Goal: Check status: Check status

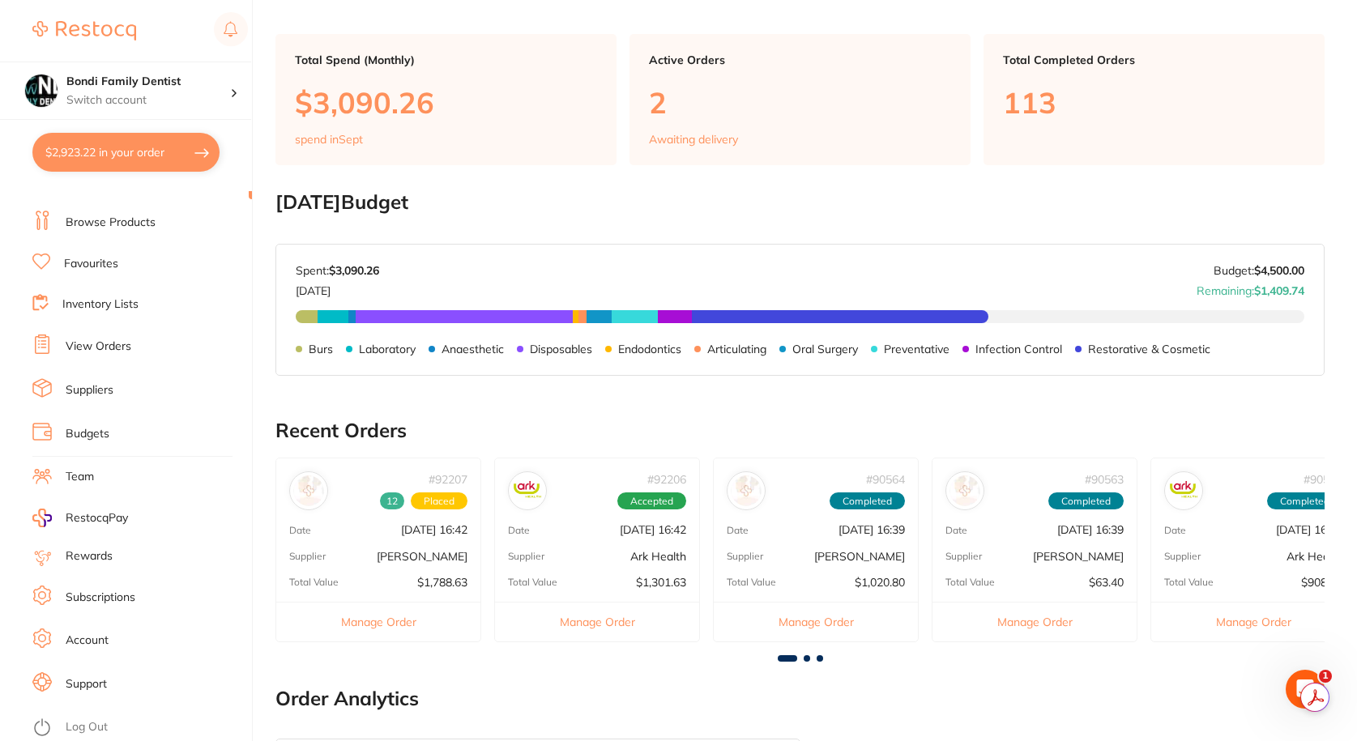
click at [110, 345] on link "View Orders" at bounding box center [99, 347] width 66 height 16
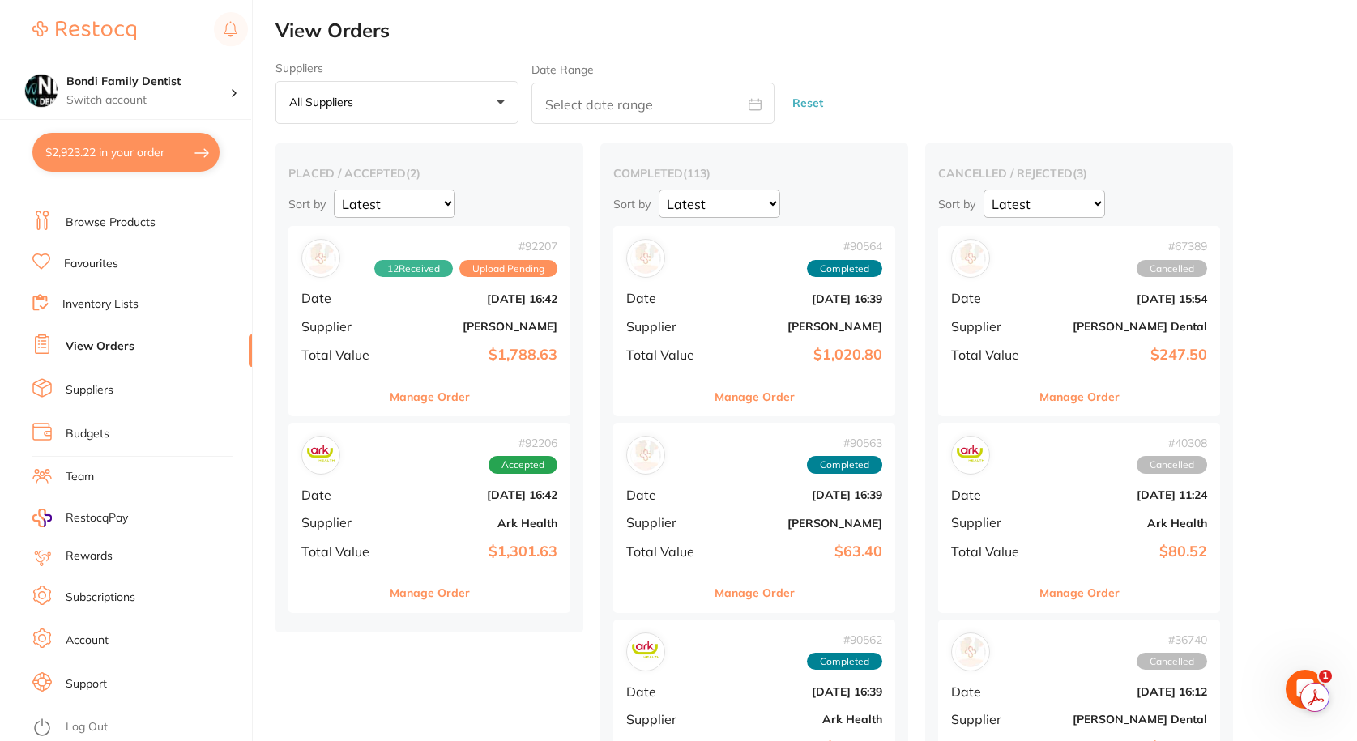
click at [384, 497] on div "# 92206 Accepted Date [DATE] 16:42 Supplier Ark Health Total Value $1,301.63" at bounding box center [429, 498] width 282 height 150
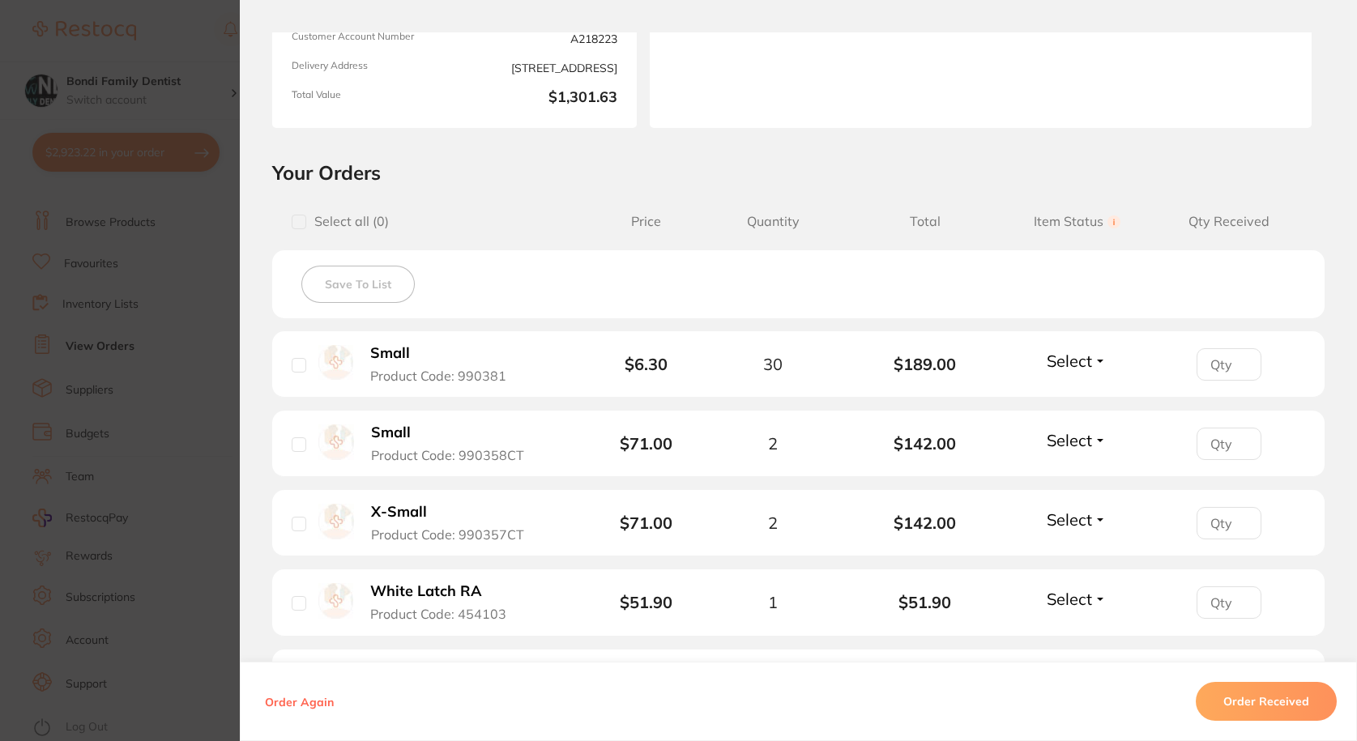
scroll to position [324, 0]
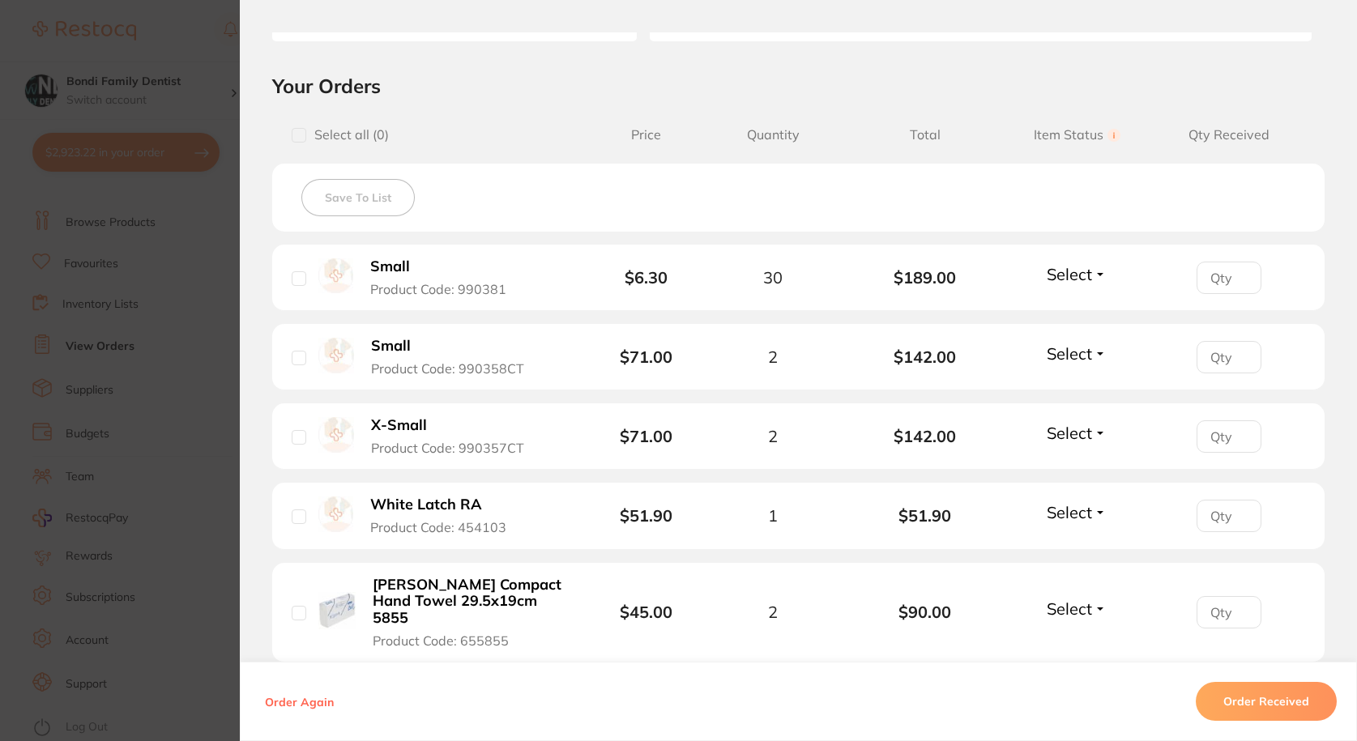
click at [1096, 276] on button "Select" at bounding box center [1077, 274] width 70 height 20
click at [1076, 314] on span "Received" at bounding box center [1076, 309] width 41 height 12
click at [1072, 347] on span "Select" at bounding box center [1069, 353] width 45 height 20
click at [1082, 360] on span "Select" at bounding box center [1069, 353] width 45 height 20
click at [1073, 384] on span "Received" at bounding box center [1076, 388] width 41 height 12
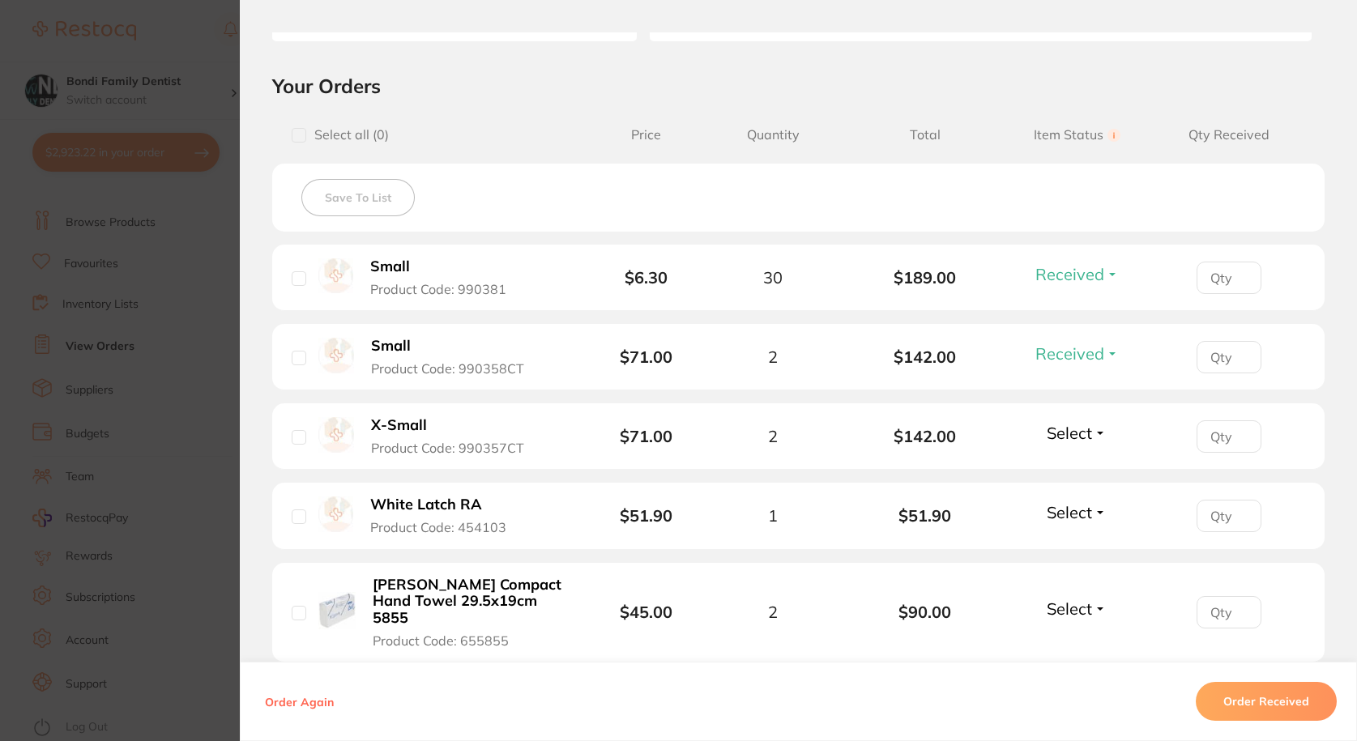
click at [1061, 424] on span "Select" at bounding box center [1069, 433] width 45 height 20
click at [1078, 466] on span "Received" at bounding box center [1076, 468] width 41 height 12
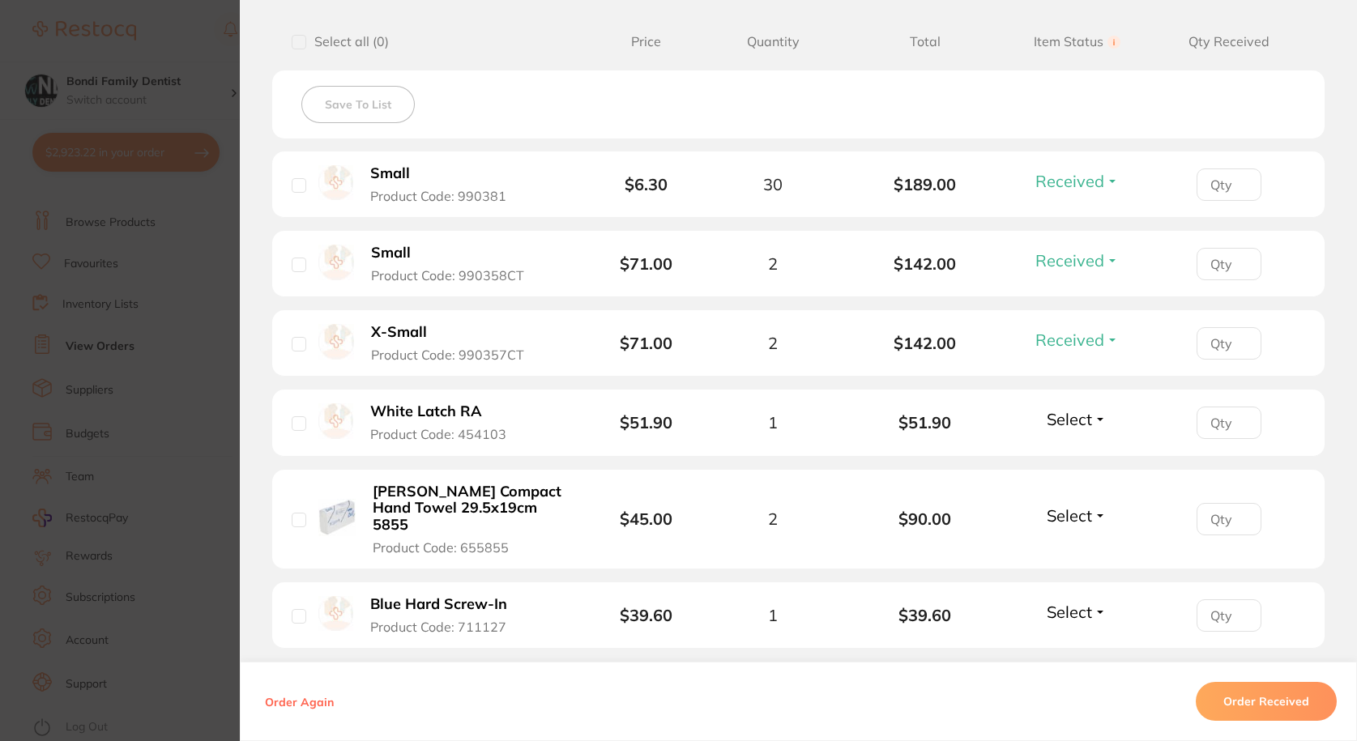
scroll to position [567, 0]
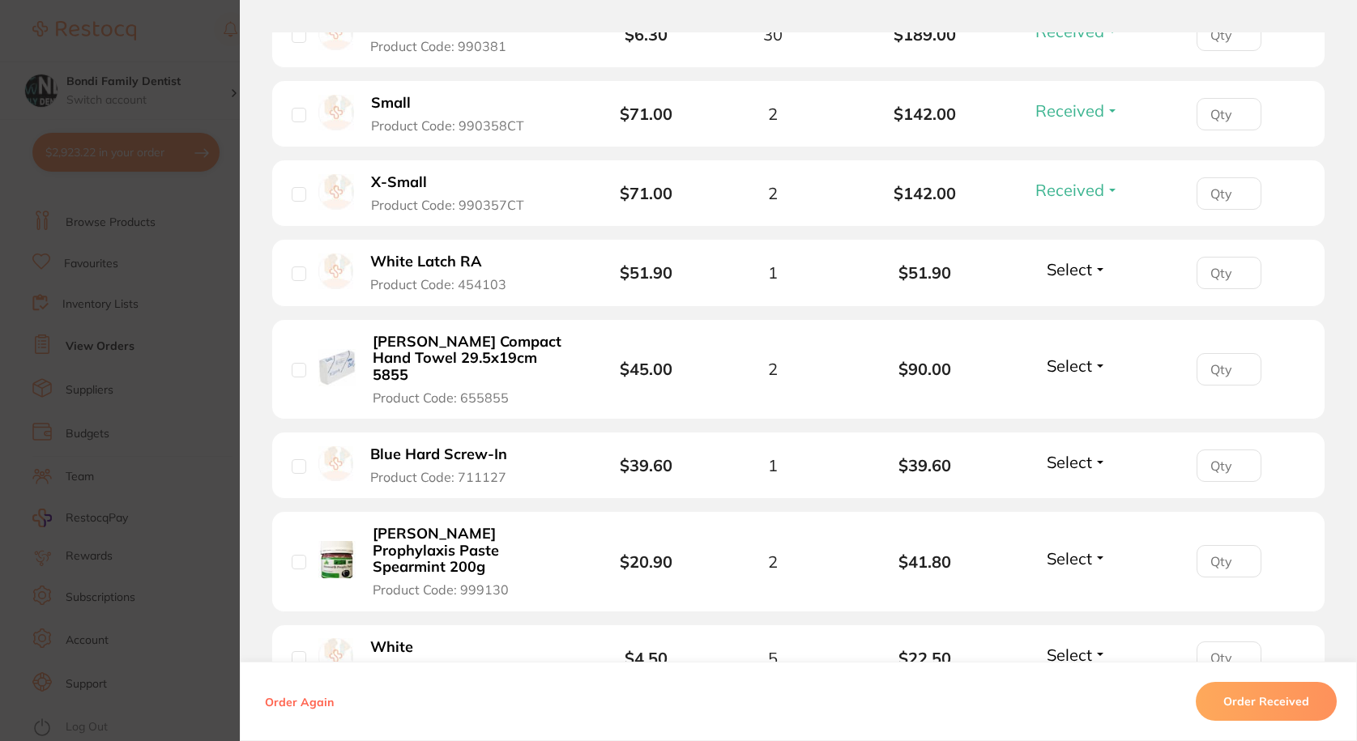
click at [1081, 259] on span "Select" at bounding box center [1069, 269] width 45 height 20
click at [1069, 276] on span "Select" at bounding box center [1069, 269] width 45 height 20
click at [1064, 277] on span "Select" at bounding box center [1069, 269] width 45 height 20
click at [1077, 307] on span "Received" at bounding box center [1076, 304] width 41 height 12
click at [1079, 356] on span "Select" at bounding box center [1069, 366] width 45 height 20
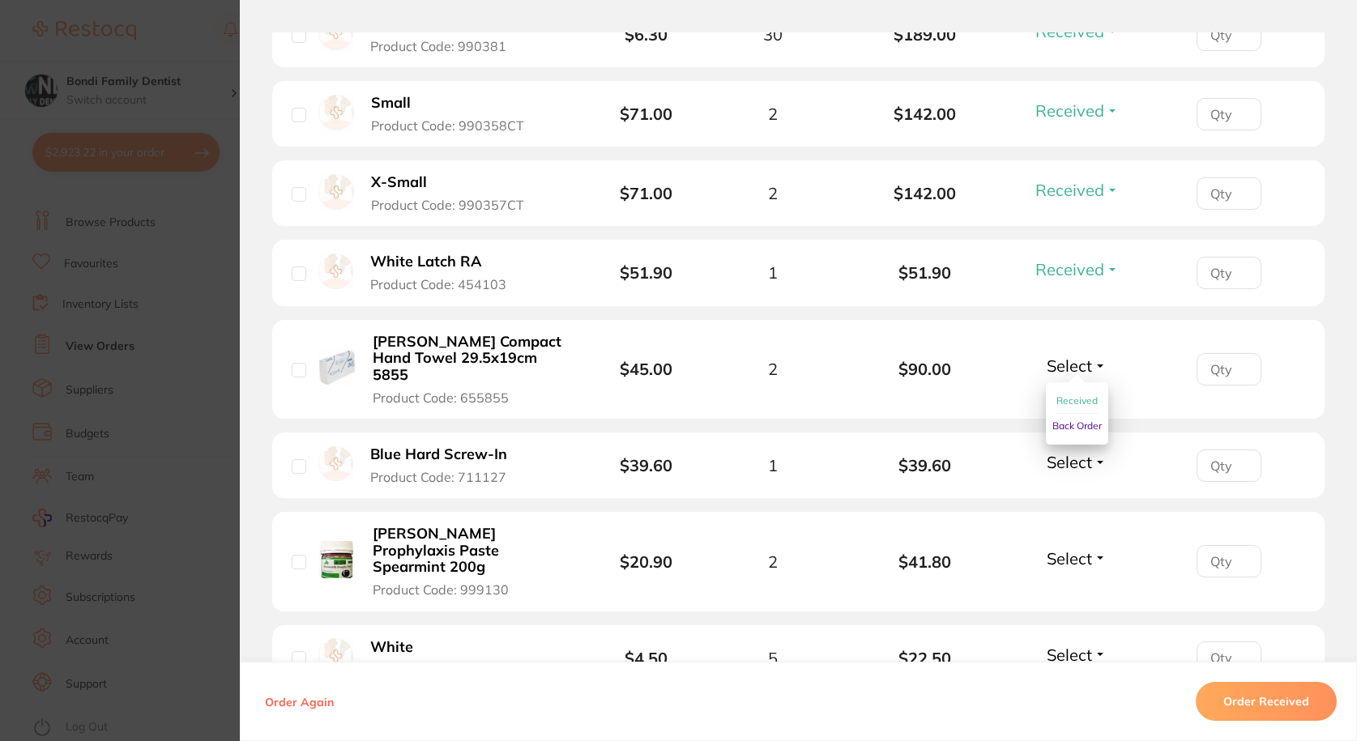
click at [1063, 394] on span "Received" at bounding box center [1076, 400] width 41 height 12
click at [1076, 452] on span "Select" at bounding box center [1069, 462] width 45 height 20
click at [1081, 491] on span "Received" at bounding box center [1076, 497] width 41 height 12
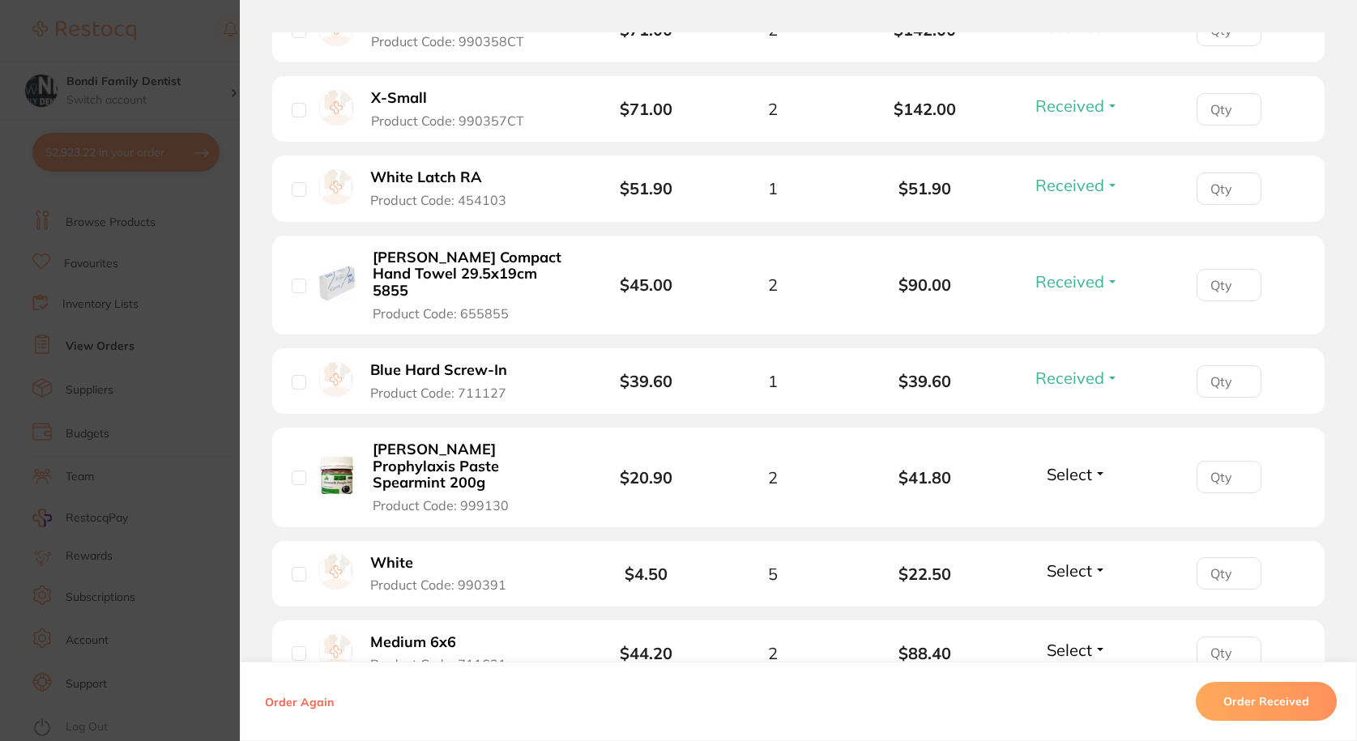
scroll to position [729, 0]
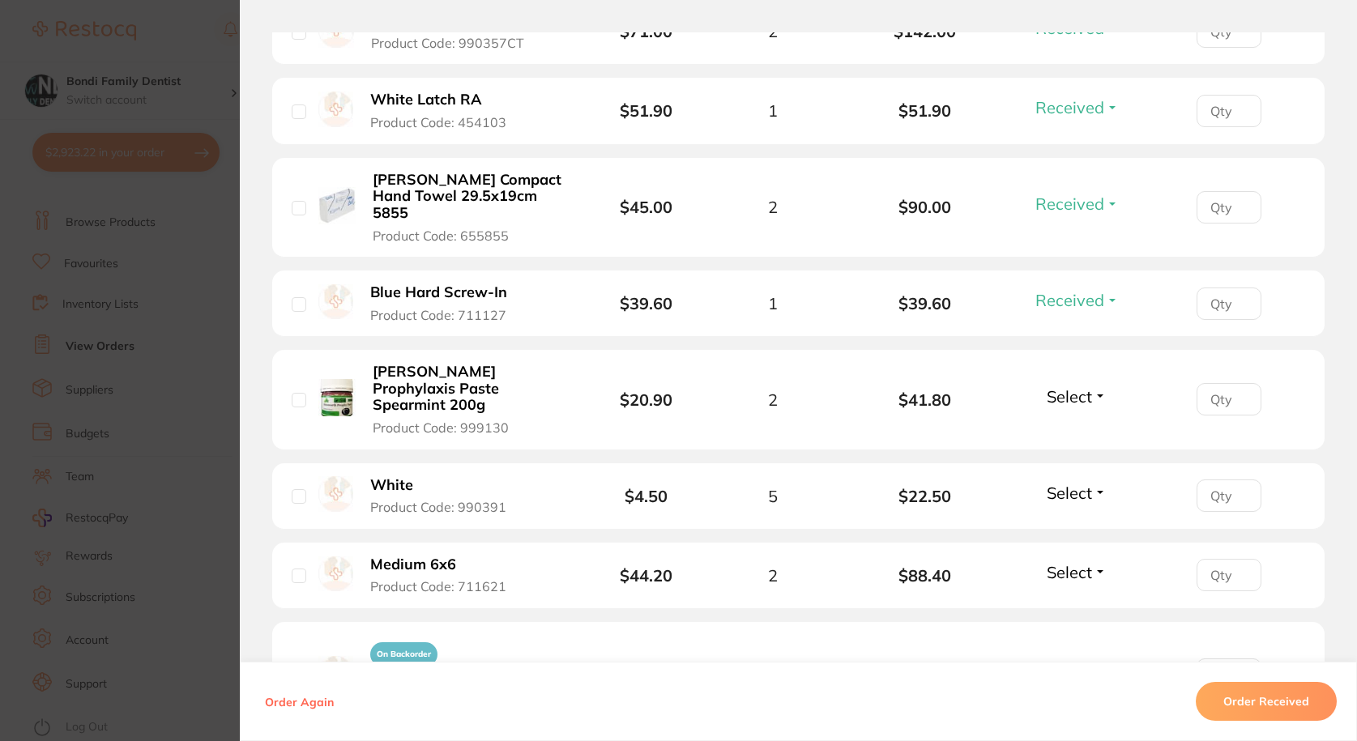
click at [1096, 386] on button "Select" at bounding box center [1077, 396] width 70 height 20
click at [1077, 425] on span "Received" at bounding box center [1076, 431] width 41 height 12
click at [1083, 483] on div "Select Received Back Order" at bounding box center [1077, 496] width 70 height 27
click at [1080, 483] on span "Select" at bounding box center [1069, 493] width 45 height 20
click at [1063, 522] on span "Received" at bounding box center [1076, 528] width 41 height 12
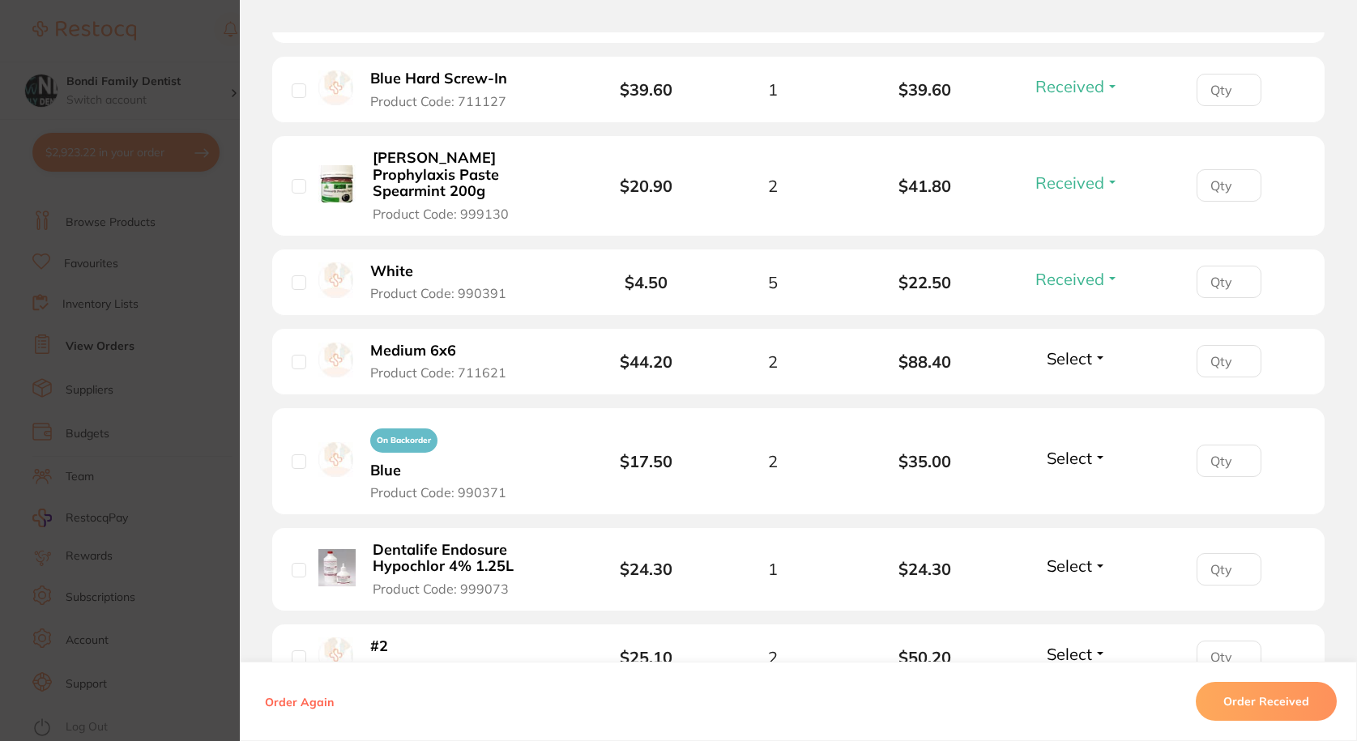
scroll to position [972, 0]
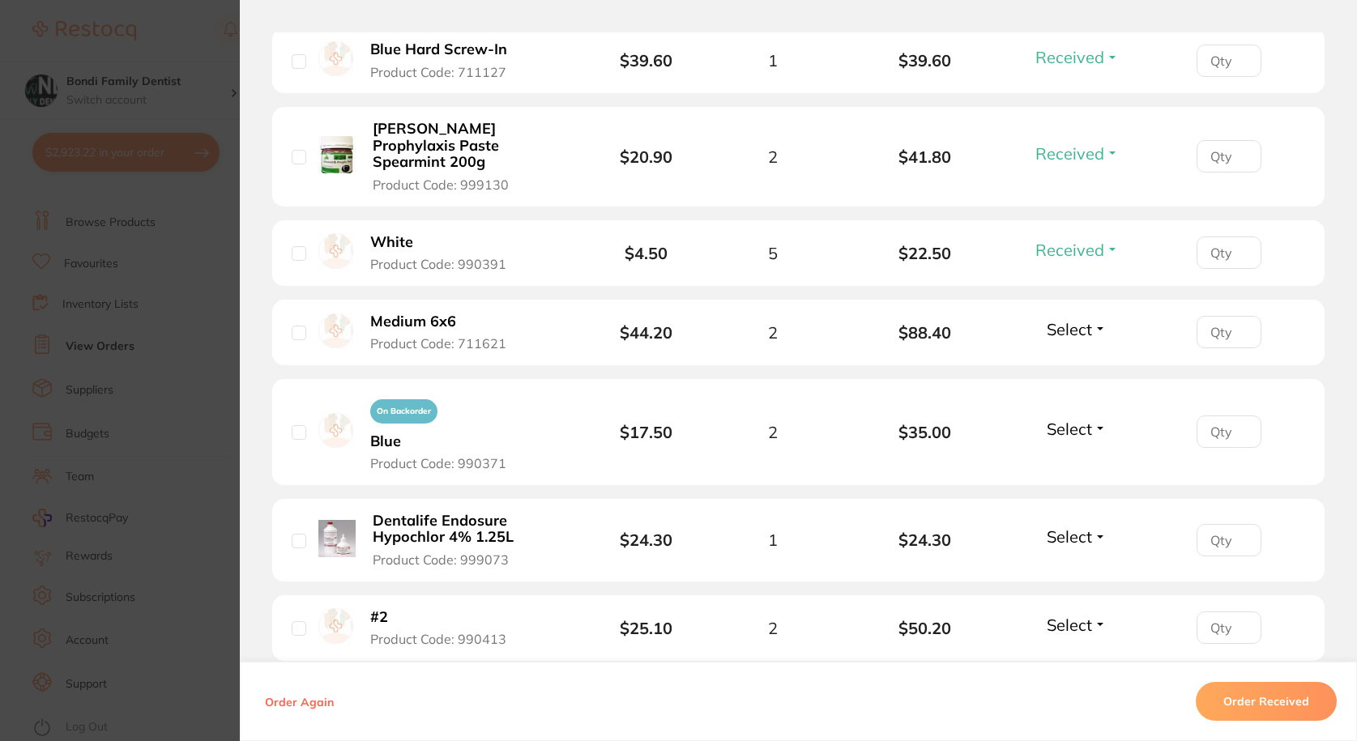
click at [1087, 419] on span "Select" at bounding box center [1069, 429] width 45 height 20
click at [1093, 419] on button "Select" at bounding box center [1077, 429] width 70 height 20
click at [1071, 458] on span "Received" at bounding box center [1076, 464] width 41 height 12
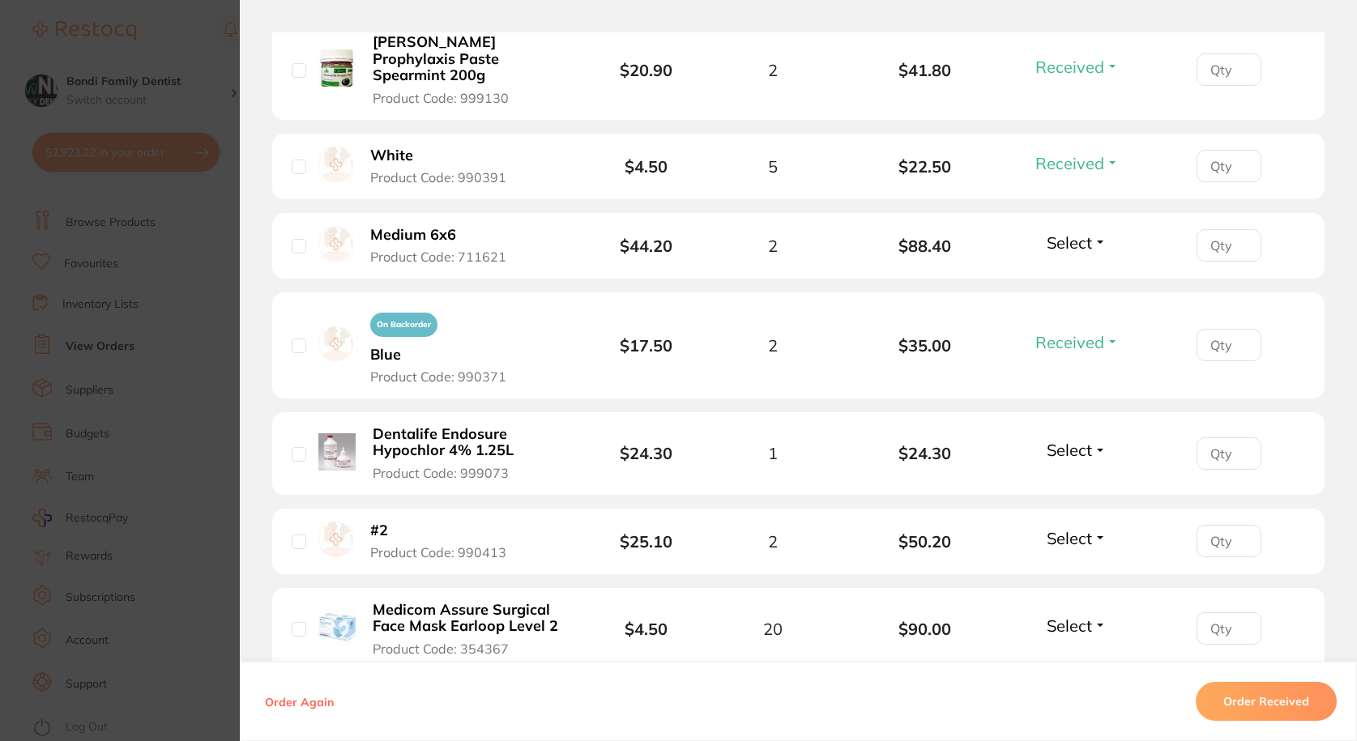
scroll to position [1134, 0]
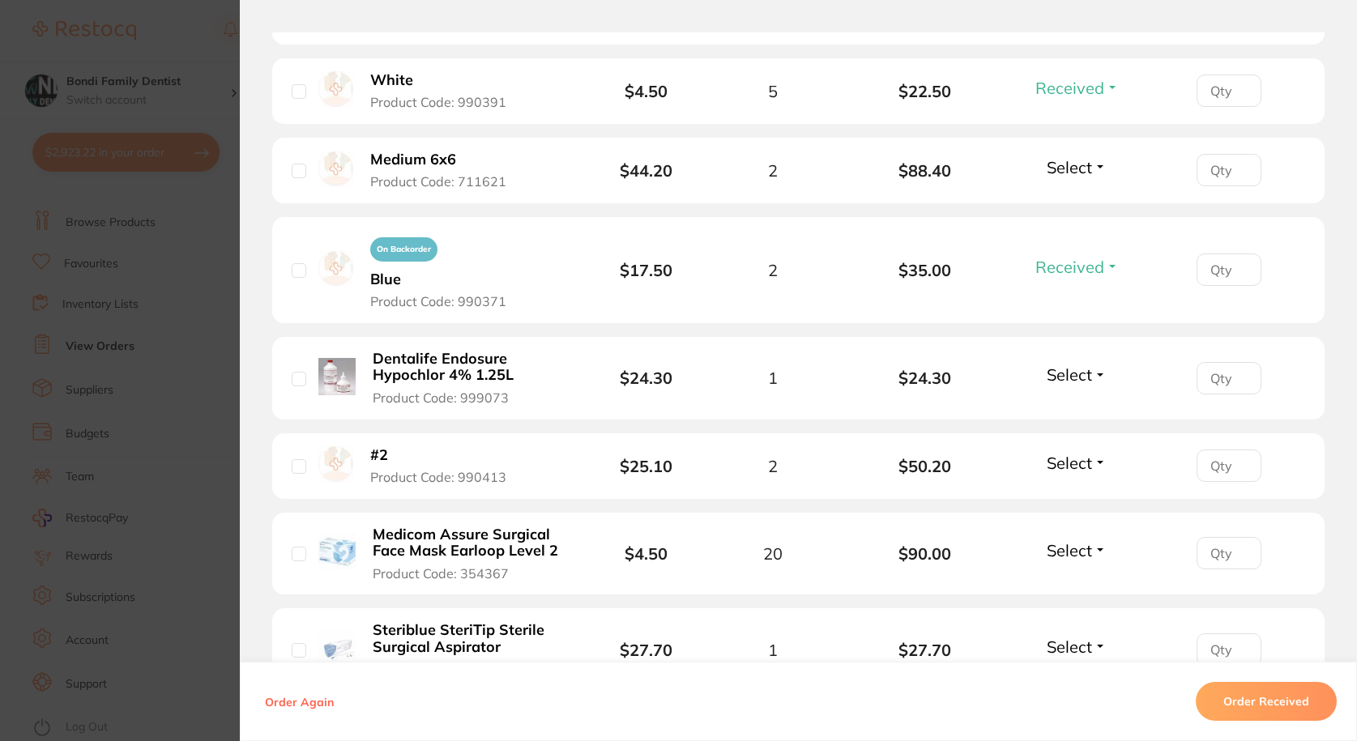
click at [1079, 365] on span "Select" at bounding box center [1069, 375] width 45 height 20
click at [1077, 403] on span "Received" at bounding box center [1076, 409] width 41 height 12
click at [1093, 453] on button "Select" at bounding box center [1077, 463] width 70 height 20
click at [1083, 492] on span "Received" at bounding box center [1076, 498] width 41 height 12
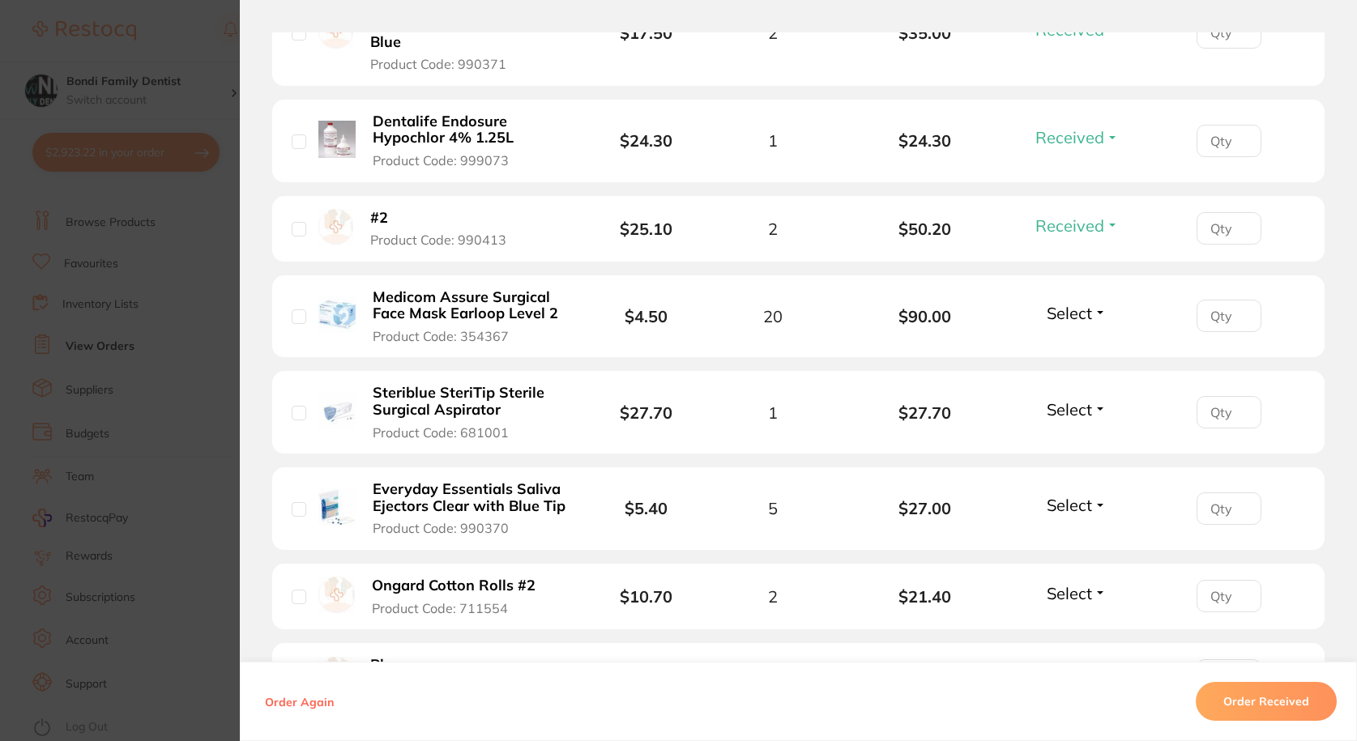
scroll to position [1377, 0]
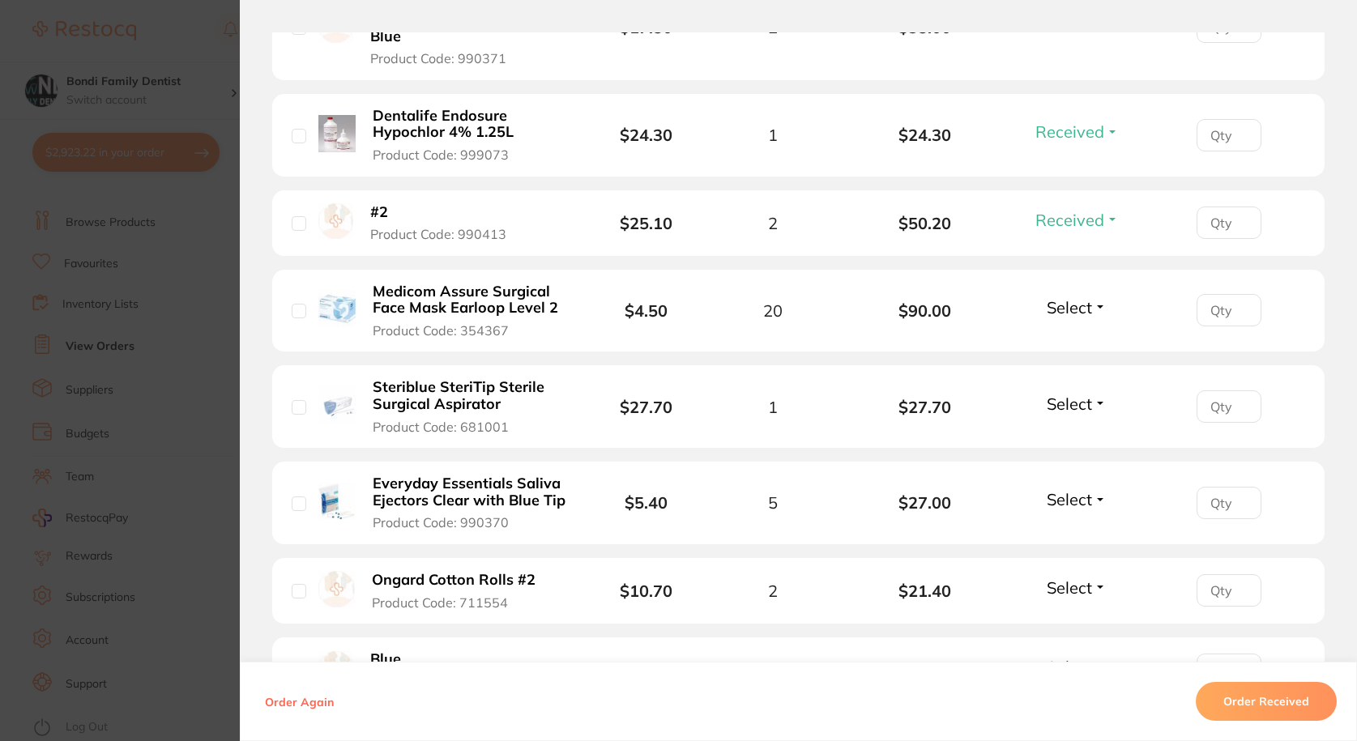
click at [1111, 270] on li "Medicom Assure Surgical Face Mask Earloop Level 2 Product Code: 354367 $4.50 20…" at bounding box center [798, 311] width 1052 height 83
click at [1082, 297] on span "Select" at bounding box center [1069, 307] width 45 height 20
click at [1082, 336] on span "Received" at bounding box center [1076, 342] width 41 height 12
click at [1100, 394] on button "Select" at bounding box center [1077, 404] width 70 height 20
click at [1083, 433] on span "Received" at bounding box center [1076, 439] width 41 height 12
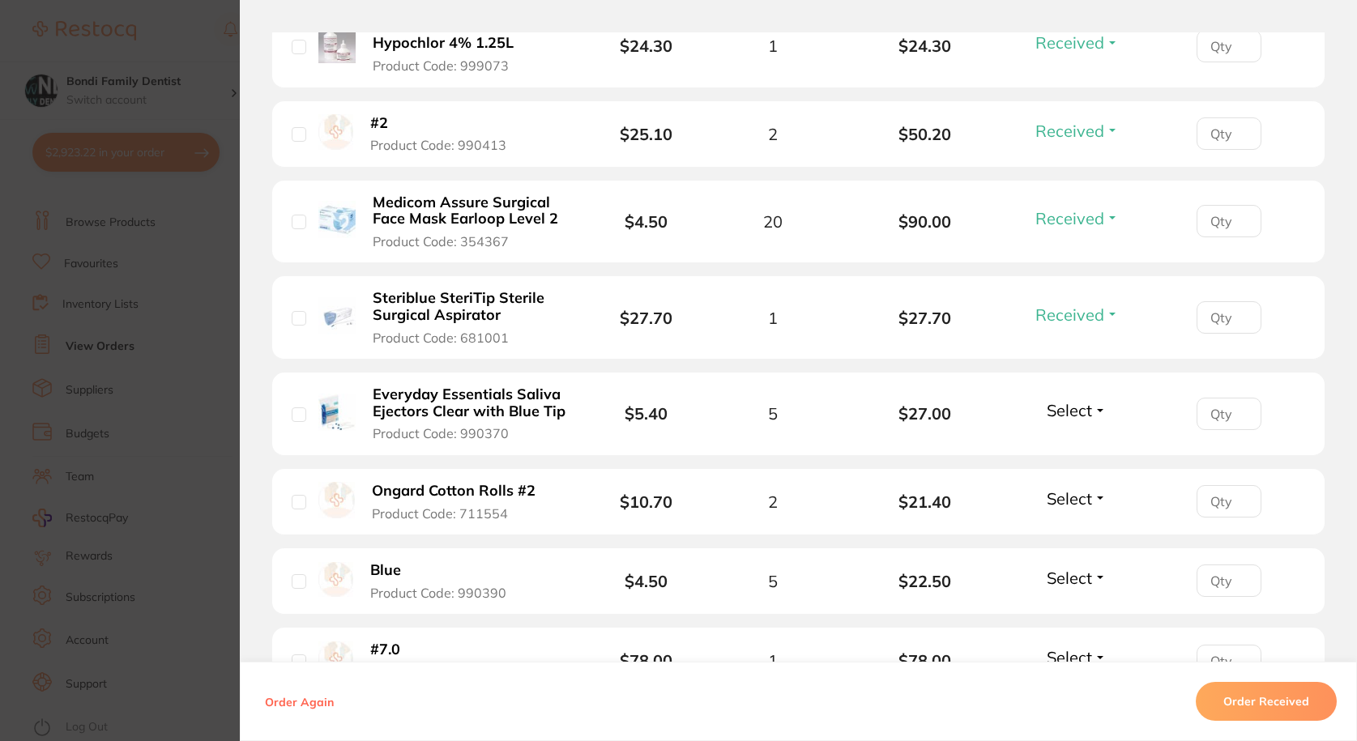
scroll to position [1539, 0]
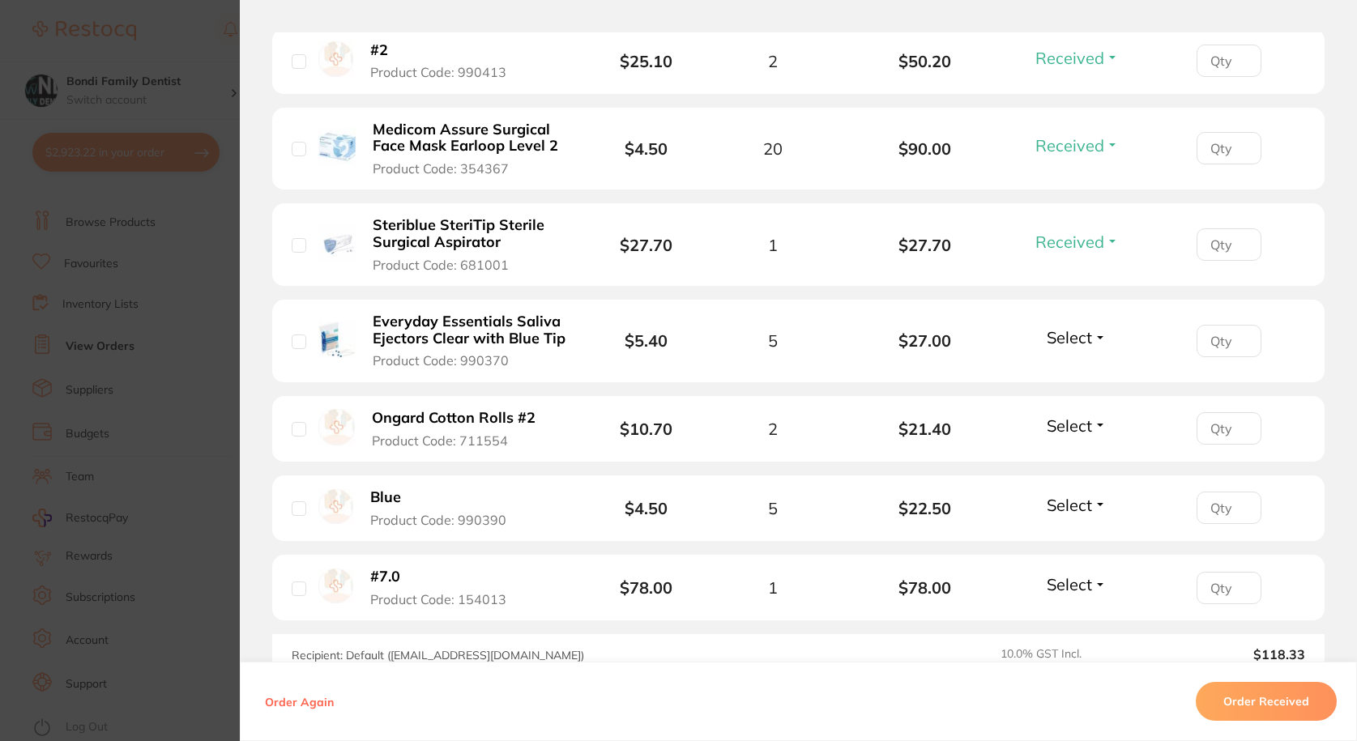
click at [1085, 327] on span "Select" at bounding box center [1069, 337] width 45 height 20
click at [1072, 366] on span "Received" at bounding box center [1076, 372] width 41 height 12
click at [940, 420] on b "$21.40" at bounding box center [925, 429] width 152 height 19
click at [1069, 416] on span "Select" at bounding box center [1069, 426] width 45 height 20
click at [1066, 454] on span "Received" at bounding box center [1076, 460] width 41 height 12
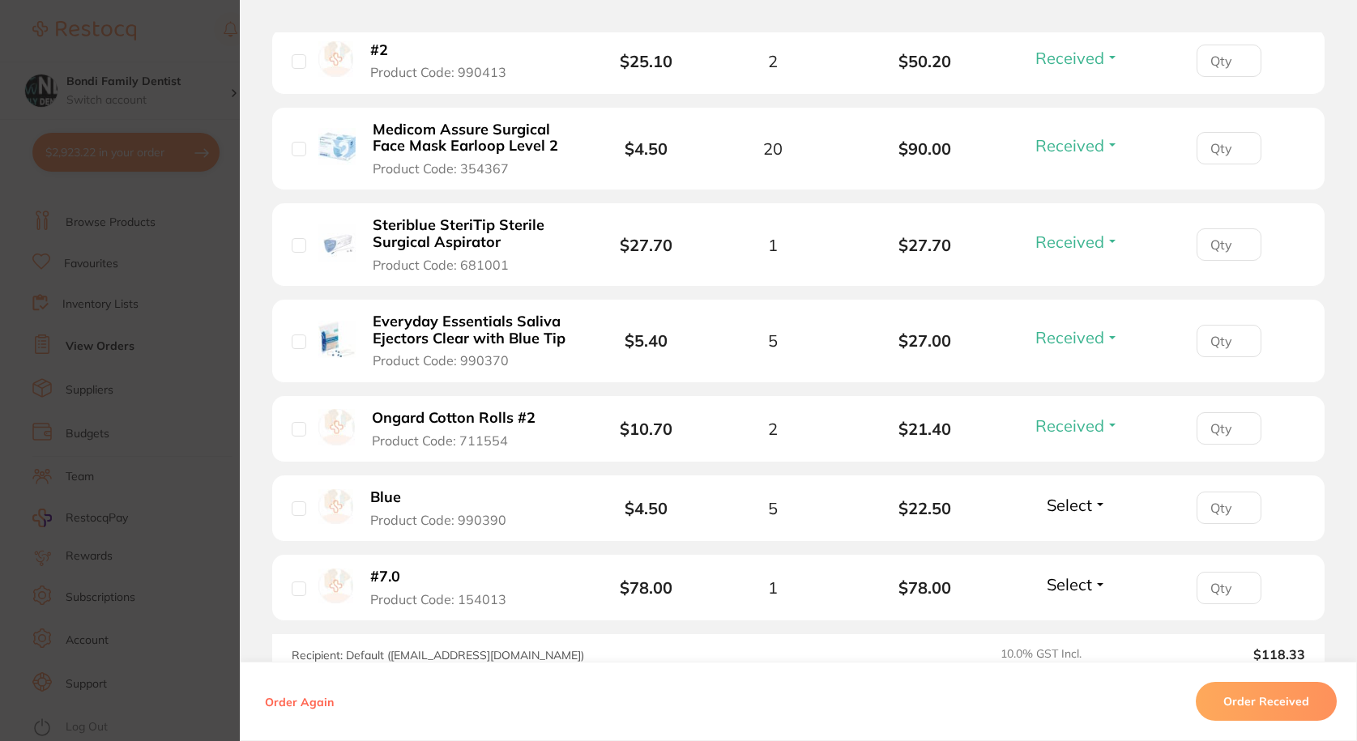
click at [1072, 495] on span "Select" at bounding box center [1069, 505] width 45 height 20
click at [1076, 534] on span "Received" at bounding box center [1076, 540] width 41 height 12
drag, startPoint x: 1053, startPoint y: 565, endPoint x: 1057, endPoint y: 557, distance: 8.3
click at [1053, 574] on div "Select Received Back Order" at bounding box center [1077, 587] width 70 height 27
click at [1057, 574] on span "Select" at bounding box center [1069, 584] width 45 height 20
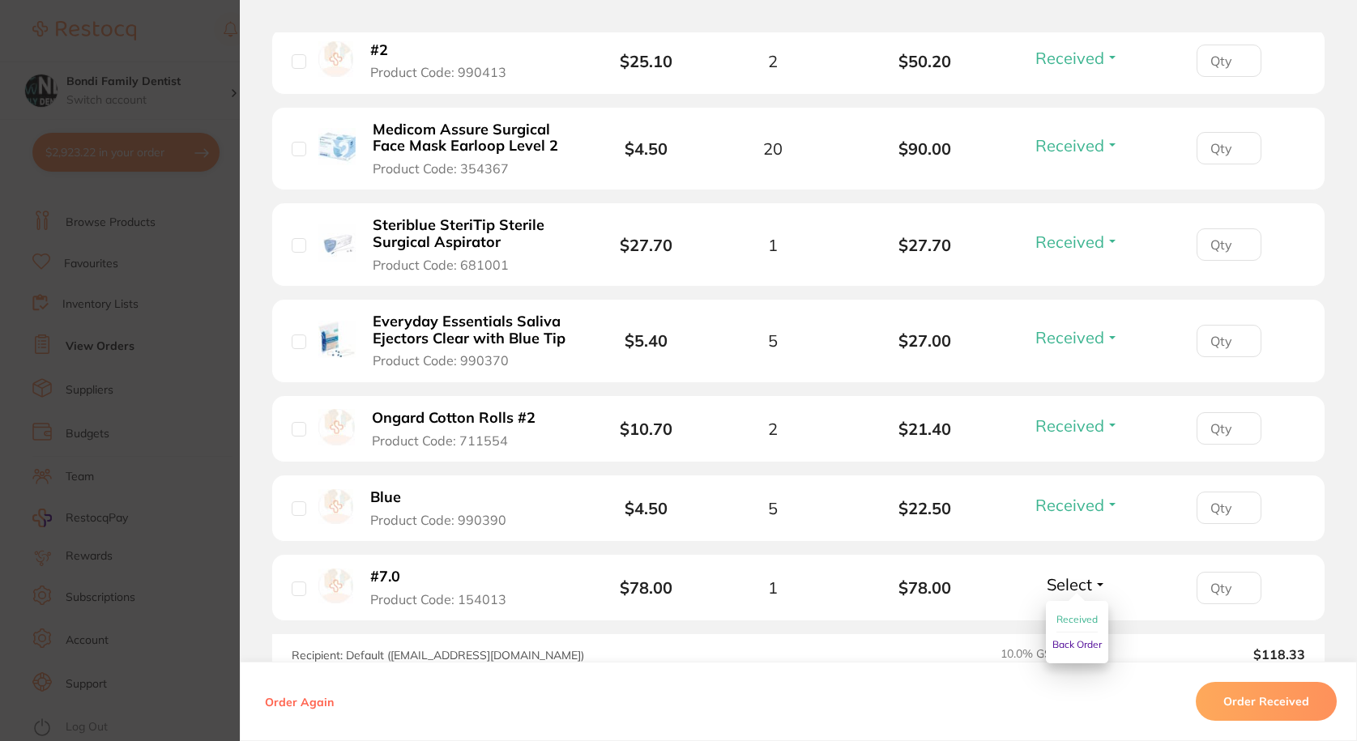
click at [1064, 613] on span "Received" at bounding box center [1076, 619] width 41 height 12
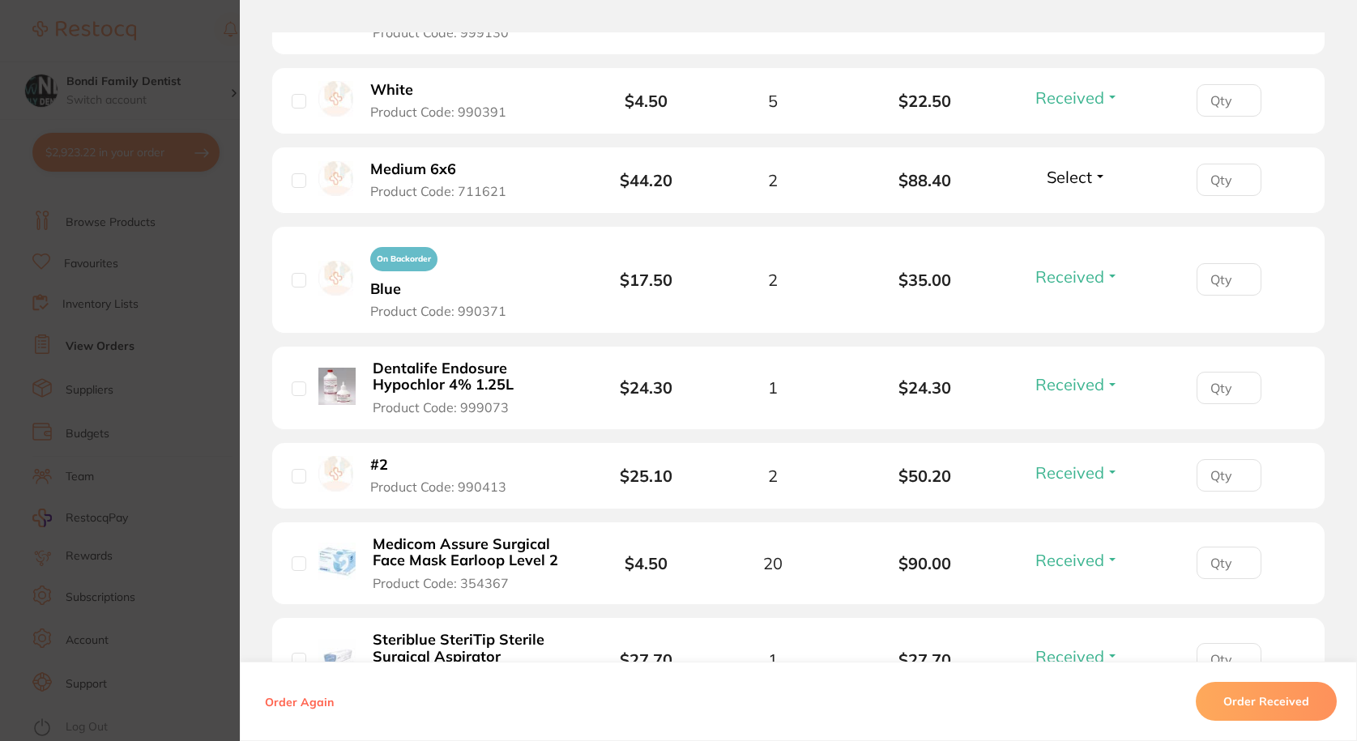
scroll to position [1053, 0]
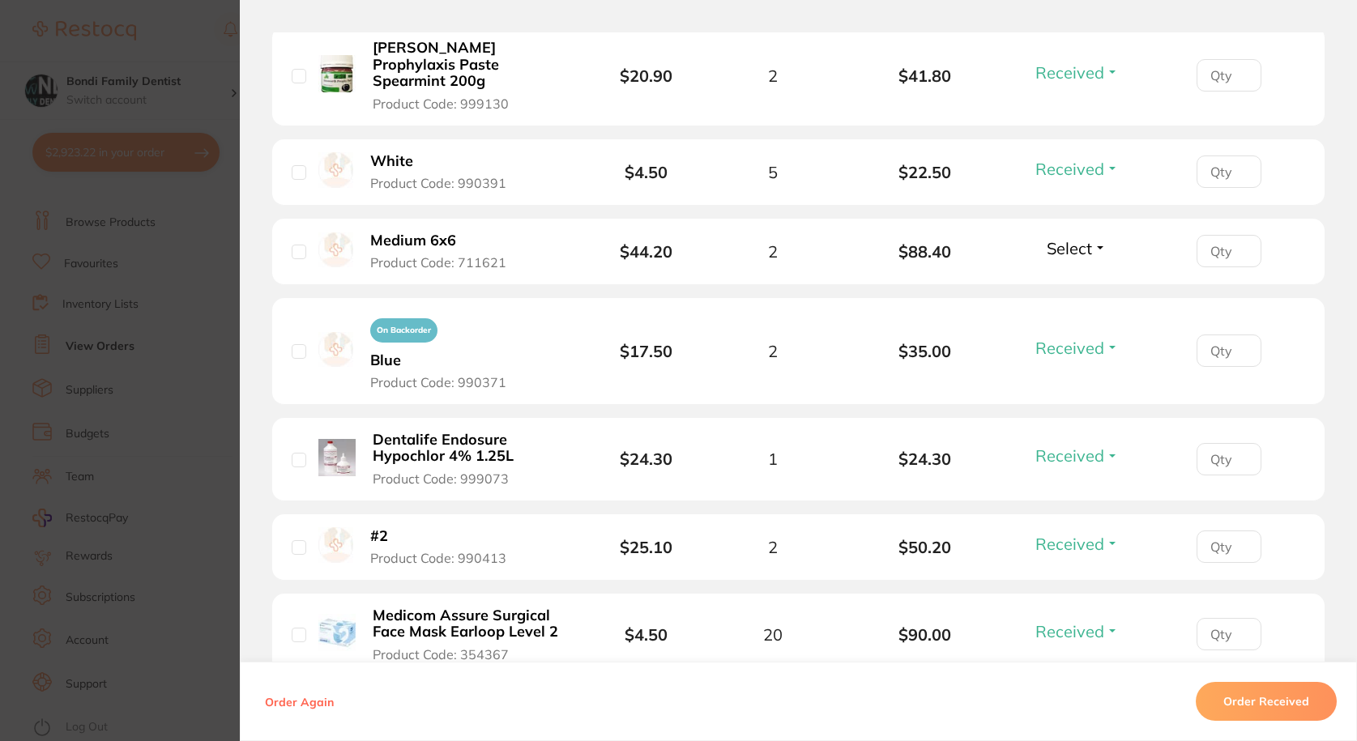
click at [1086, 238] on span "Select" at bounding box center [1069, 248] width 45 height 20
click at [1064, 233] on span "Received" at bounding box center [1076, 233] width 41 height 0
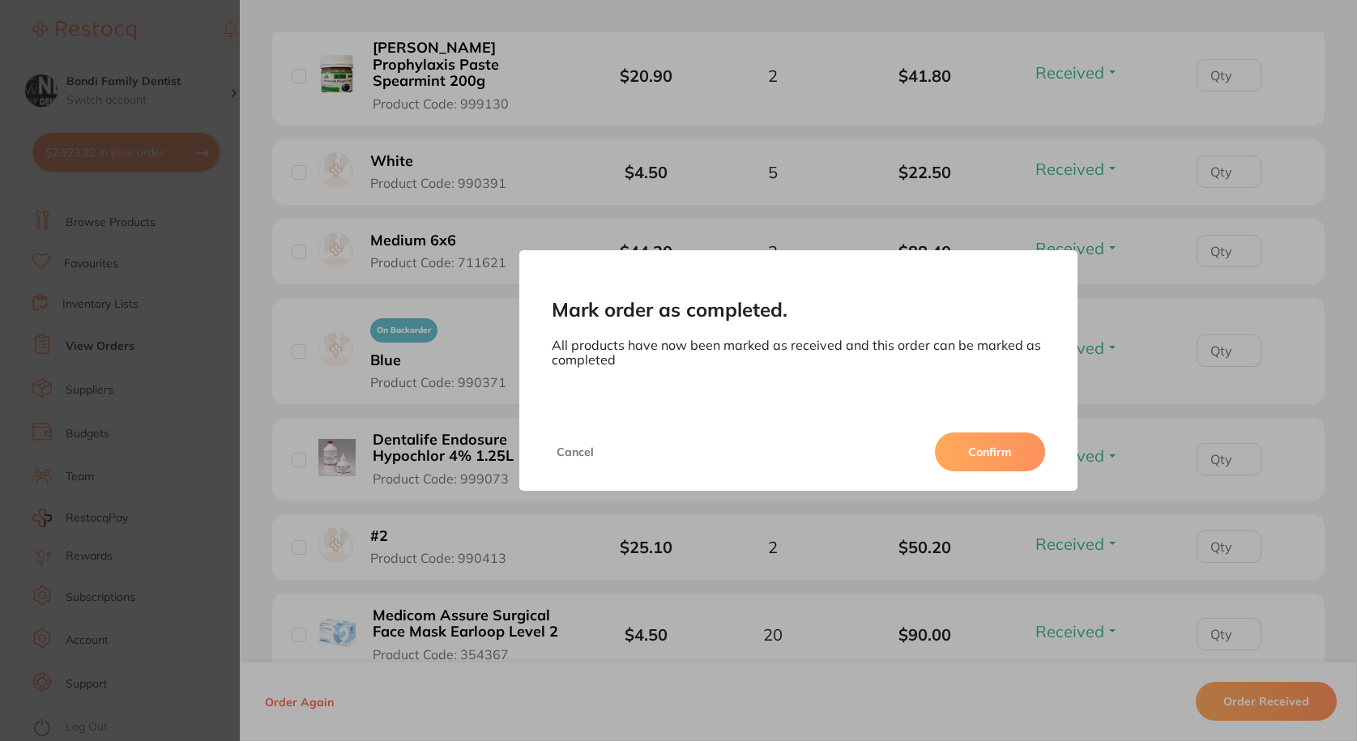
click at [990, 454] on button "Confirm" at bounding box center [990, 452] width 110 height 39
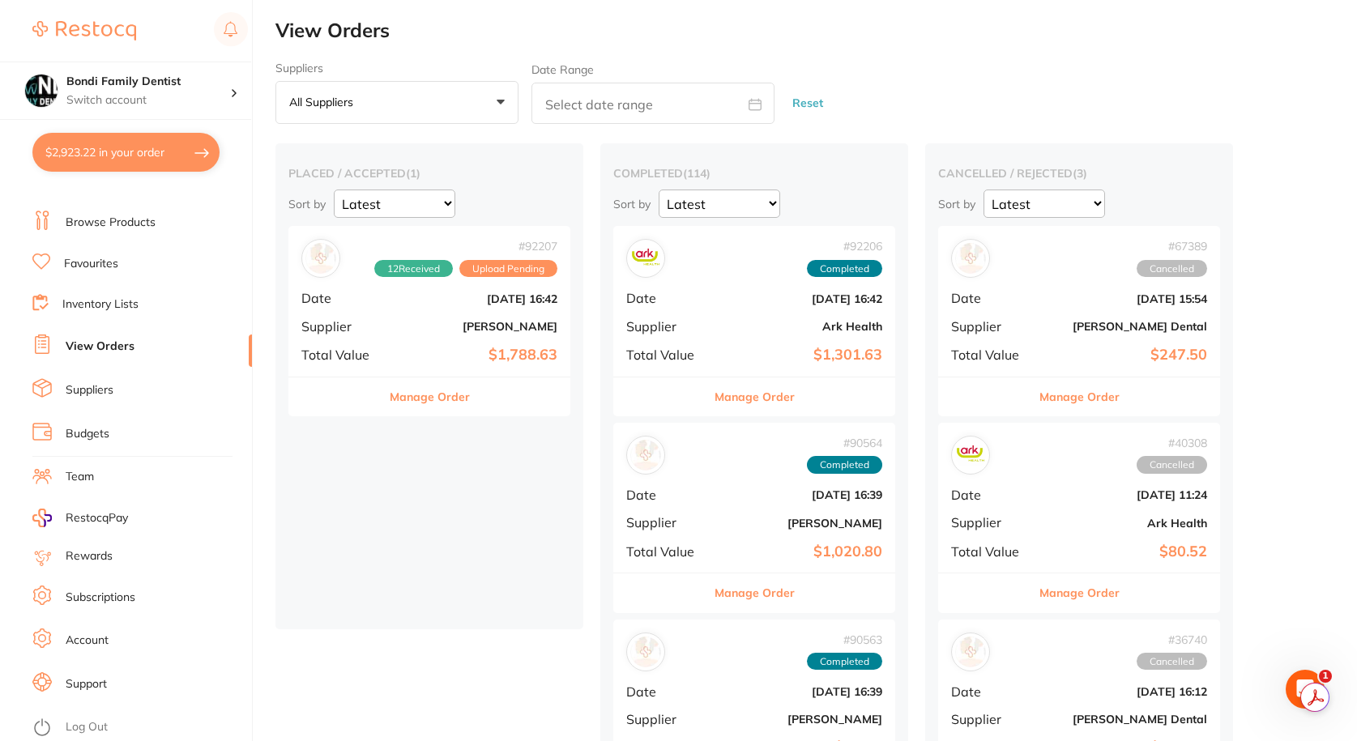
click at [395, 335] on div "# 92207 12 Received Upload Pending Date [DATE] 16:42 Supplier [PERSON_NAME] Tot…" at bounding box center [429, 301] width 282 height 150
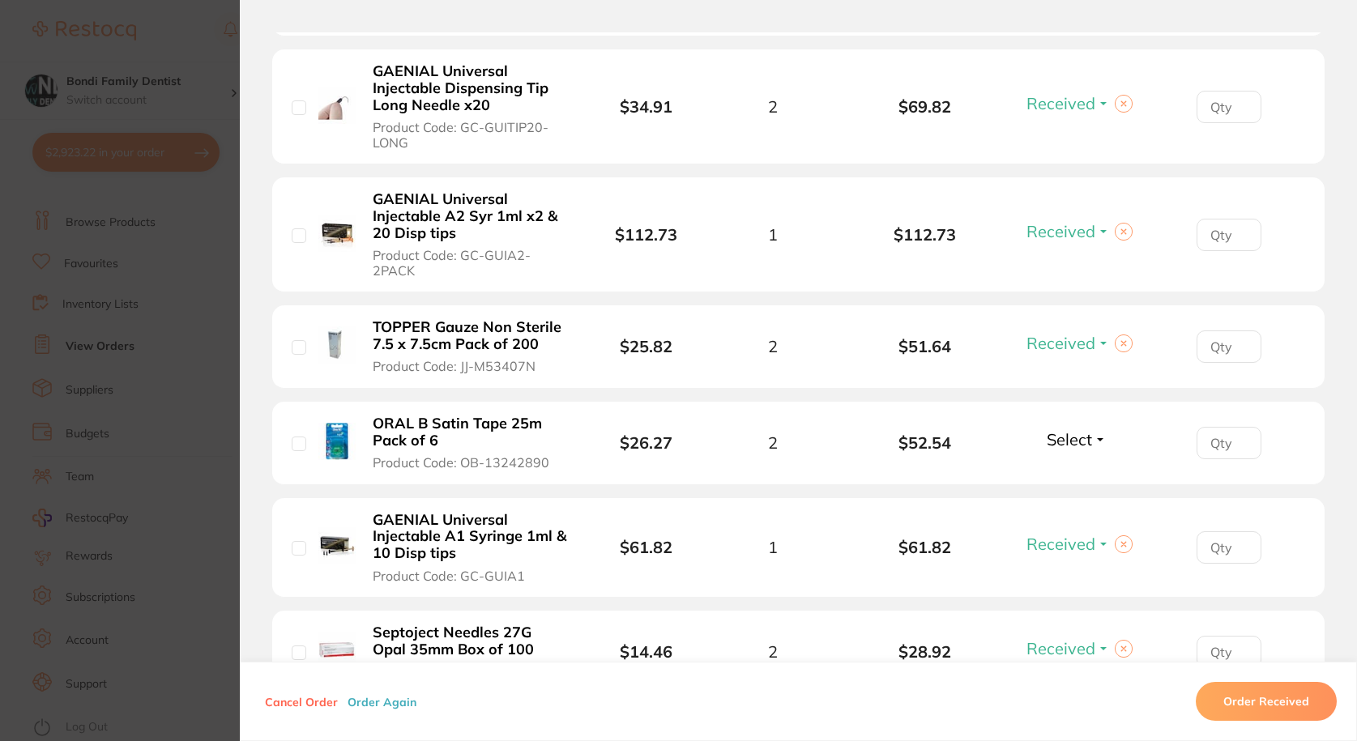
scroll to position [729, 0]
click at [187, 29] on section "Order ID: Restocq- 92207 Order Information 12 Received Upload Pending Order Dat…" at bounding box center [678, 370] width 1357 height 741
